Goal: Information Seeking & Learning: Find specific fact

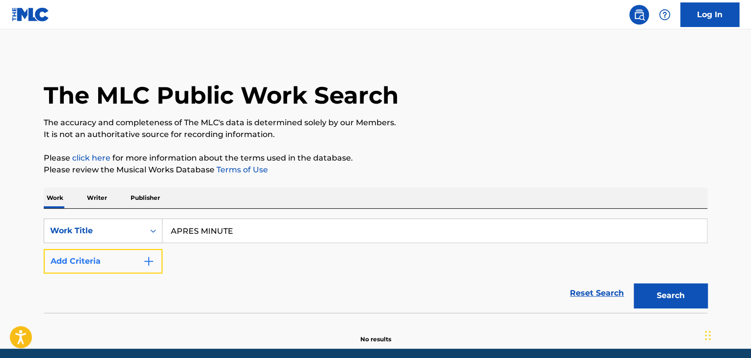
click at [115, 266] on button "Add Criteria" at bounding box center [103, 261] width 119 height 25
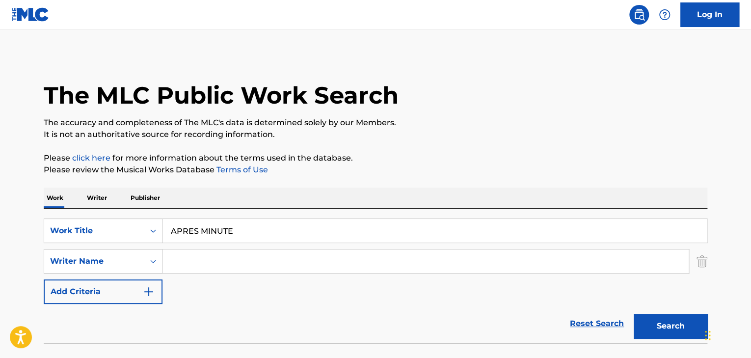
click at [193, 257] on input "Search Form" at bounding box center [426, 261] width 526 height 24
type input "[PERSON_NAME]"
click at [634, 314] on button "Search" at bounding box center [671, 326] width 74 height 25
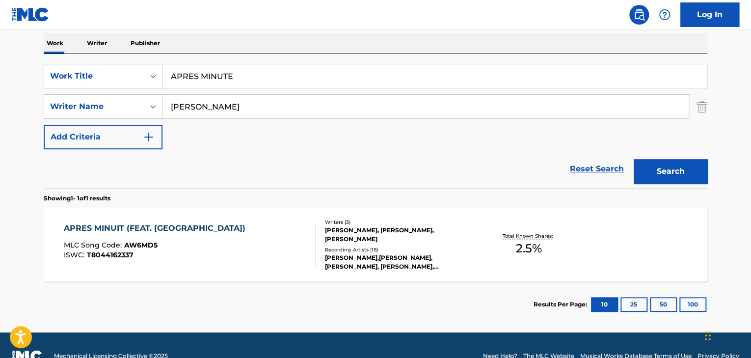
scroll to position [157, 0]
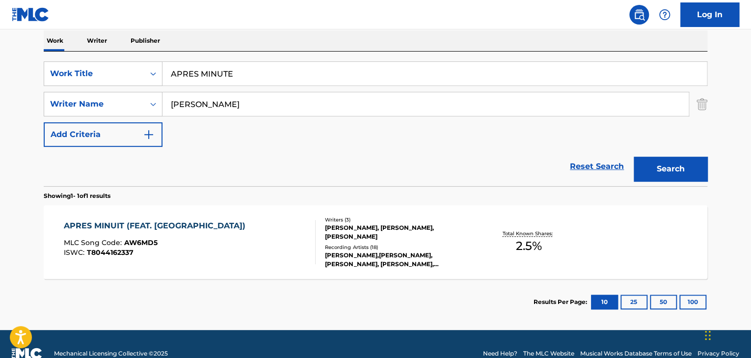
click at [193, 257] on div "APRES MINUIT (FEAT. [PERSON_NAME]) MLC Song Code : AW6MD5 ISWC : T8044162337" at bounding box center [157, 242] width 187 height 44
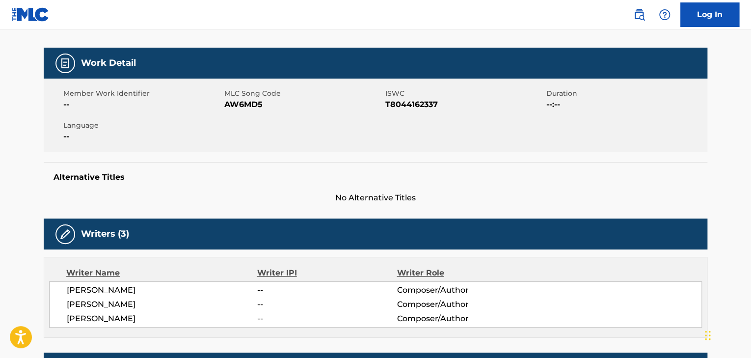
scroll to position [157, 0]
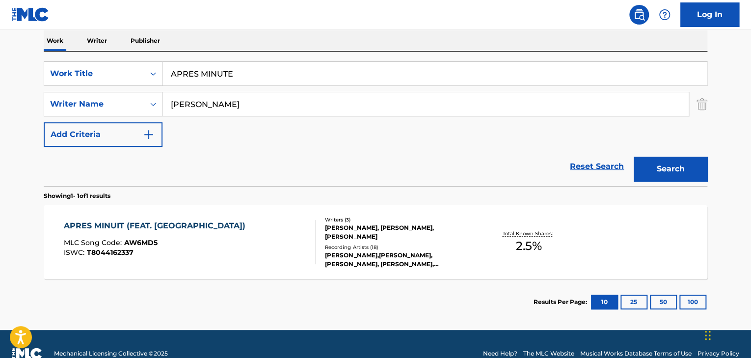
click at [225, 77] on input "APRES MINUTE" at bounding box center [435, 74] width 545 height 24
type input "YOUR EYES TELL STORIES"
type input "[PERSON_NAME]"
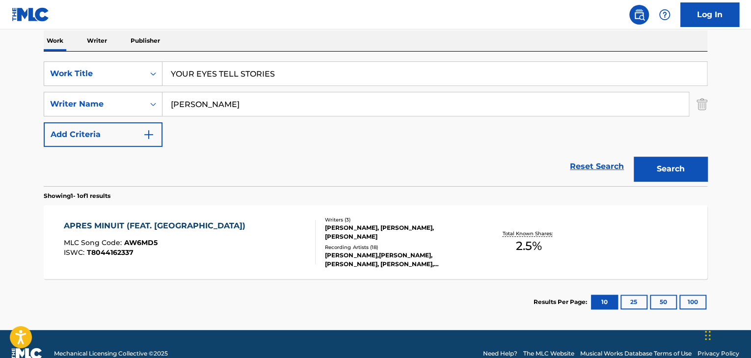
click at [634, 157] on button "Search" at bounding box center [671, 169] width 74 height 25
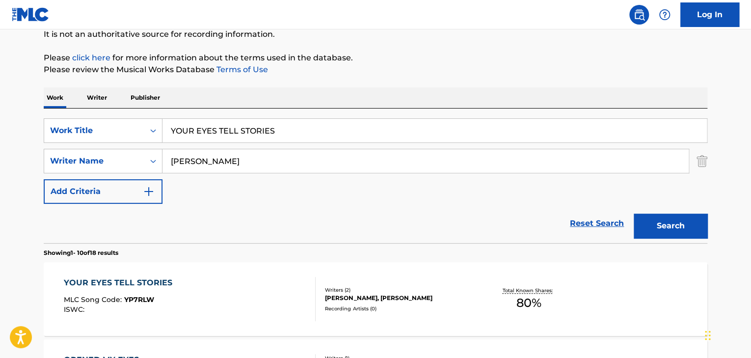
scroll to position [157, 0]
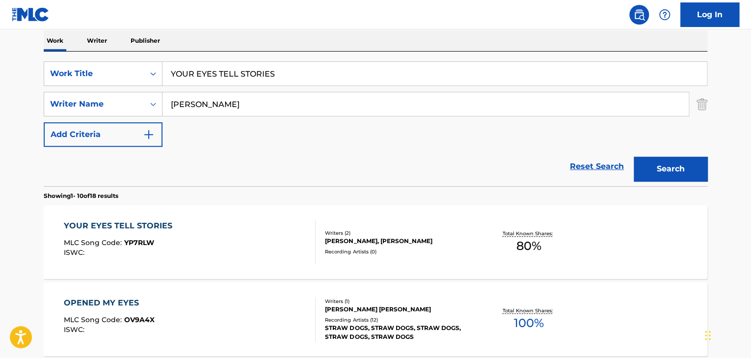
click at [191, 224] on div "YOUR EYES TELL STORIES MLC Song Code : YP7RLW ISWC :" at bounding box center [190, 242] width 252 height 44
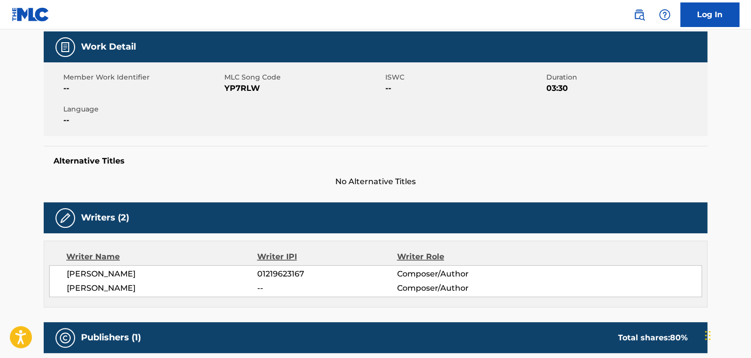
scroll to position [196, 0]
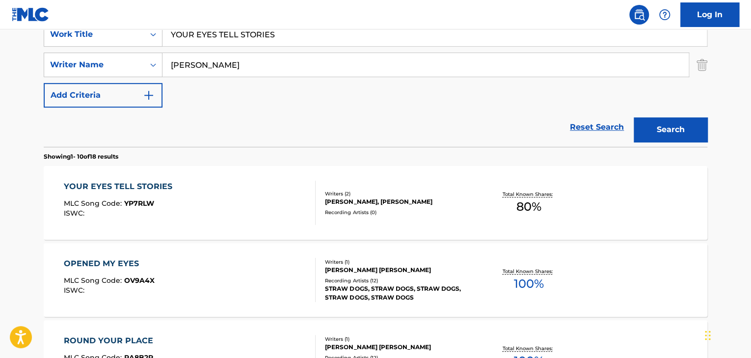
scroll to position [157, 0]
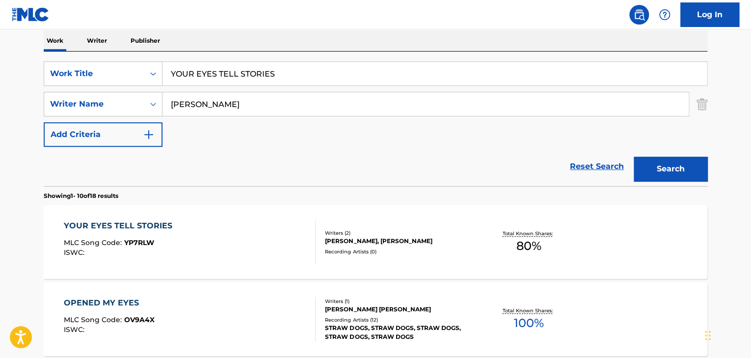
click at [215, 67] on input "YOUR EYES TELL STORIES" at bounding box center [435, 74] width 545 height 24
paste input "[PERSON_NAME]"
type input "[DEMOGRAPHIC_DATA]"
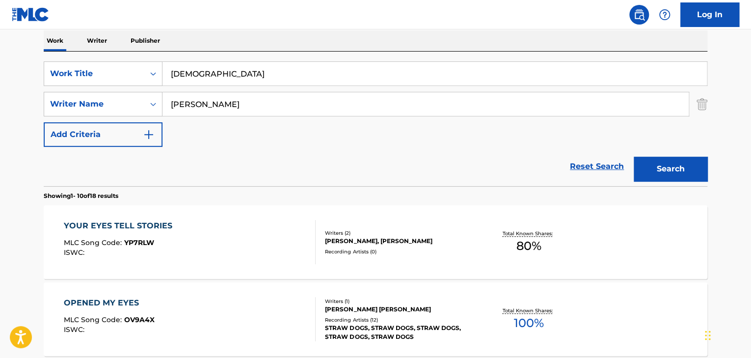
click at [212, 108] on input "[PERSON_NAME]" at bounding box center [426, 104] width 526 height 24
click at [634, 157] on button "Search" at bounding box center [671, 169] width 74 height 25
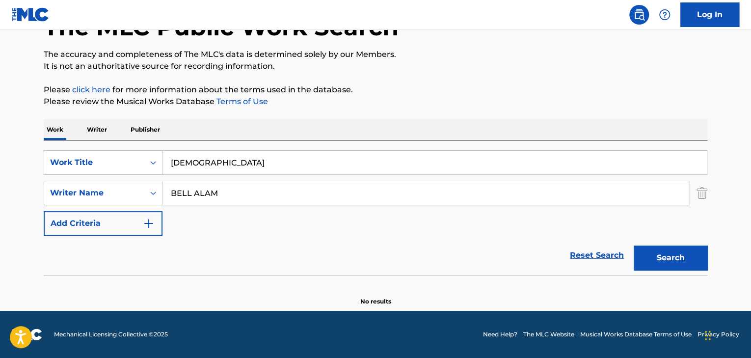
scroll to position [68, 0]
type input "[PERSON_NAME]"
click at [634, 246] on button "Search" at bounding box center [671, 258] width 74 height 25
